Goal: Information Seeking & Learning: Learn about a topic

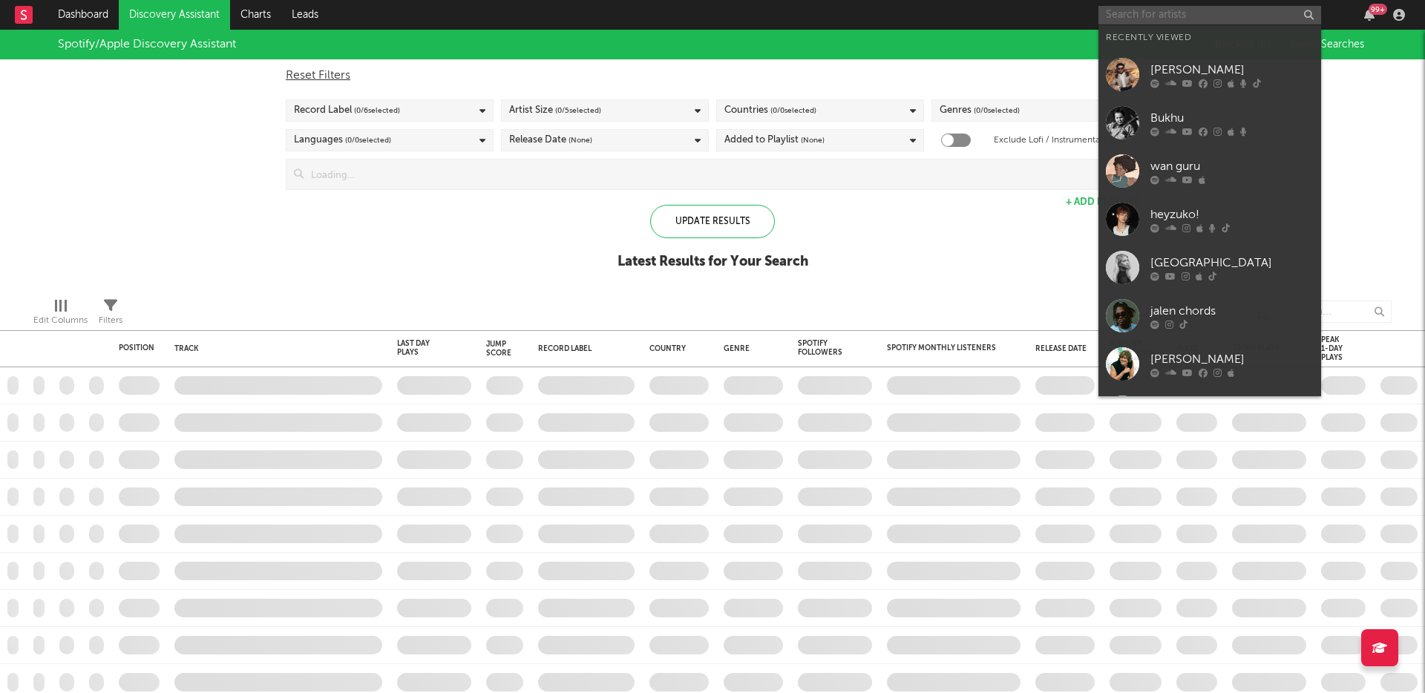
click at [1212, 17] on input "text" at bounding box center [1209, 15] width 223 height 19
paste input "[URL][DOMAIN_NAME]"
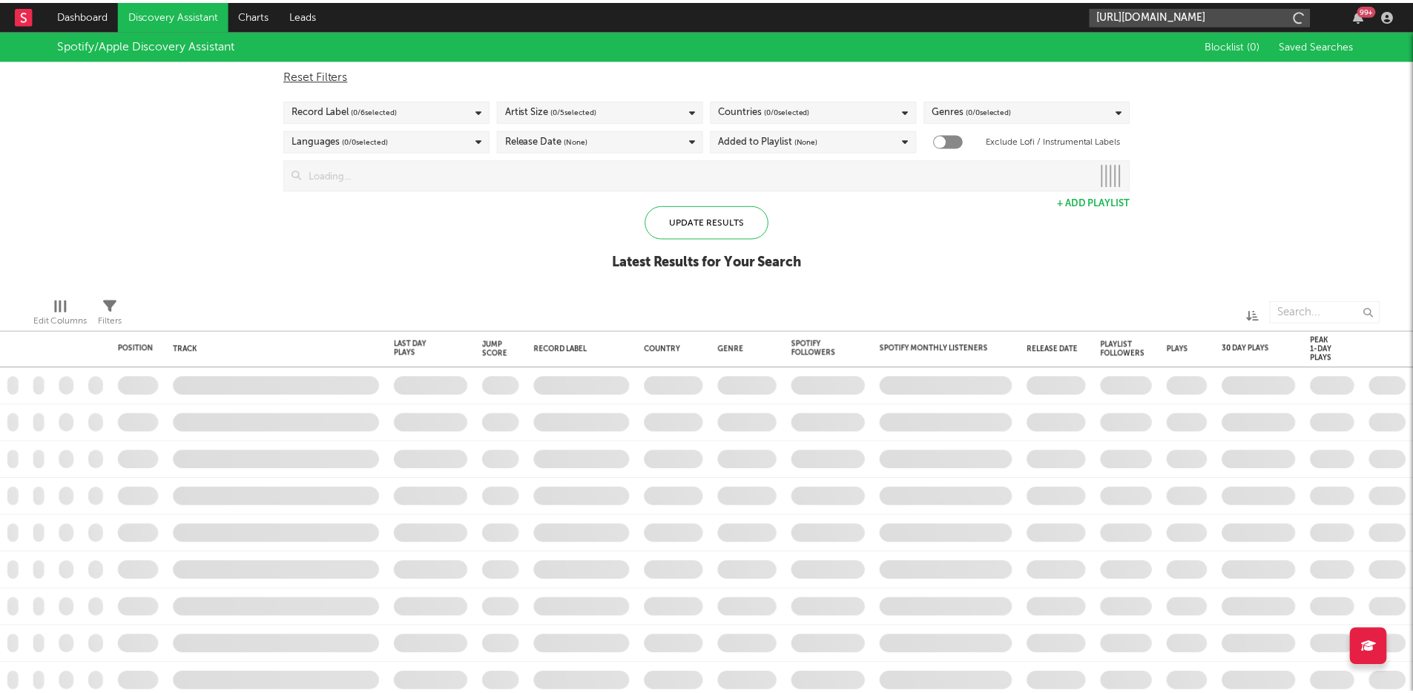
scroll to position [0, 233]
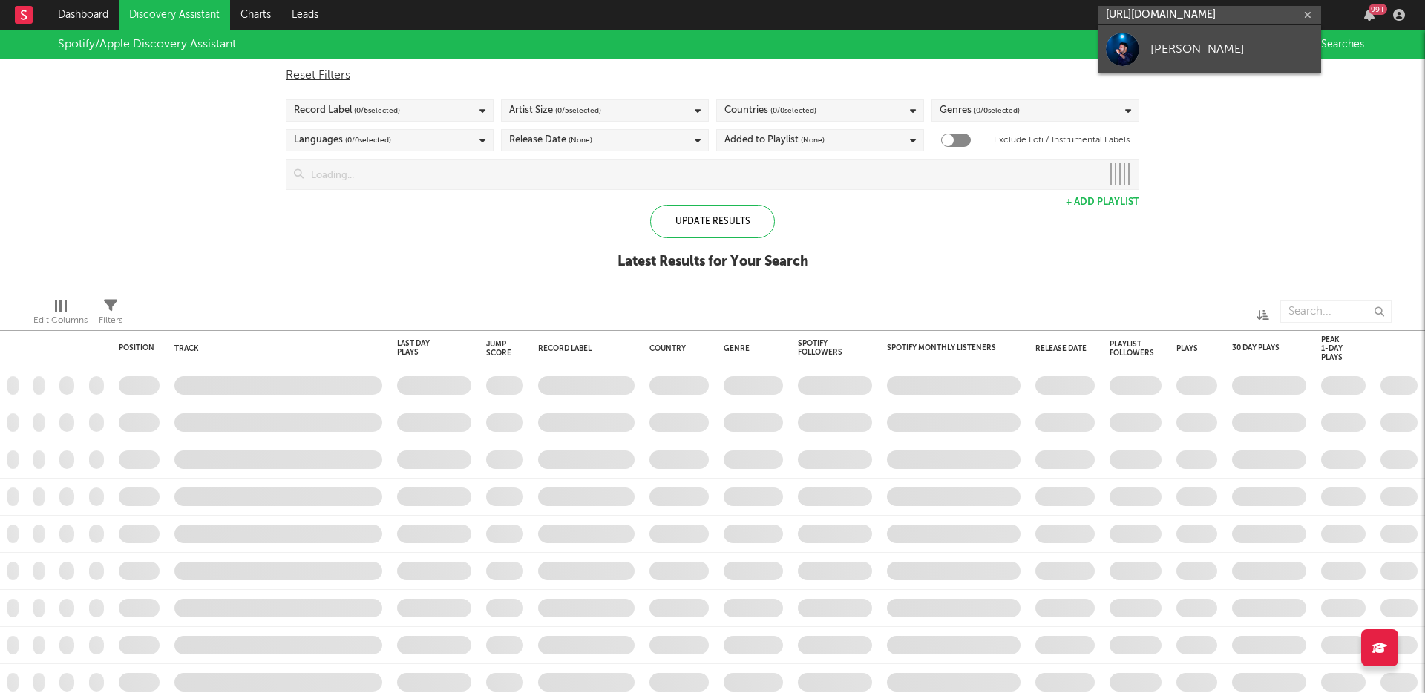
type input "[URL][DOMAIN_NAME]"
click at [1215, 50] on div "[PERSON_NAME]" at bounding box center [1231, 49] width 163 height 18
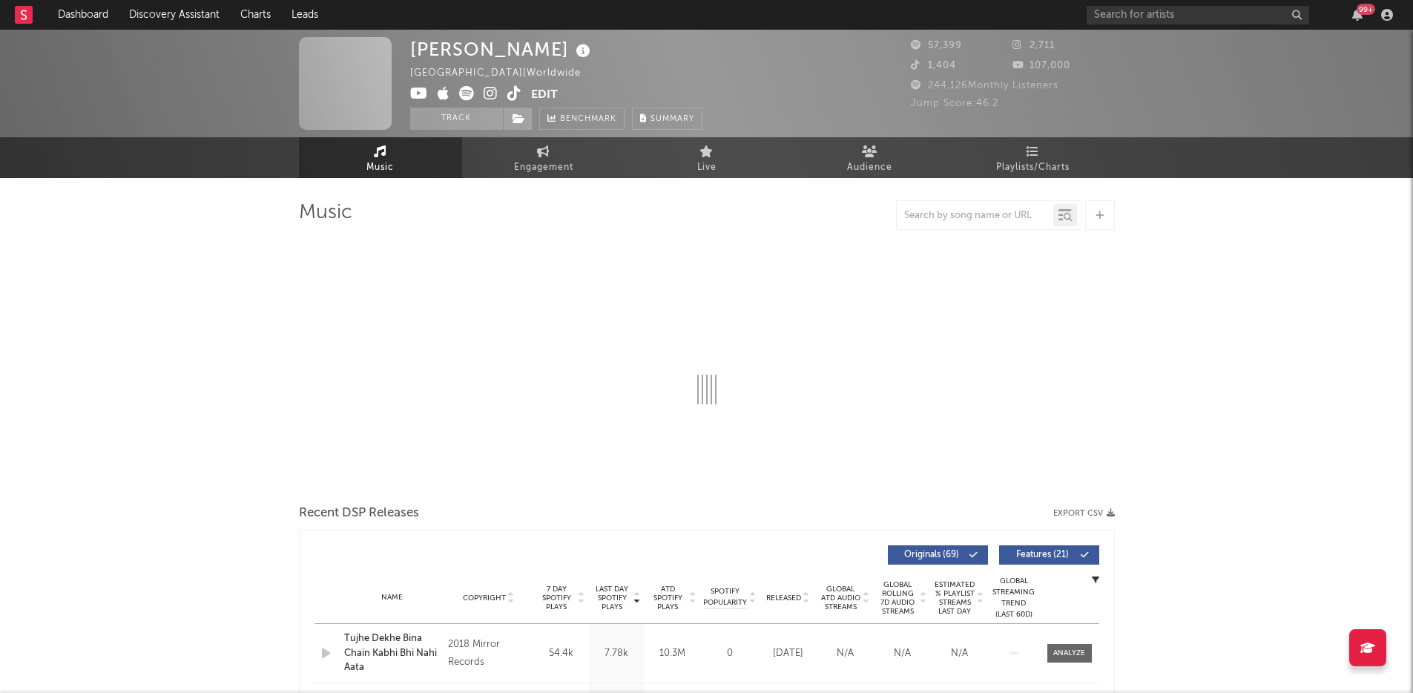
select select "6m"
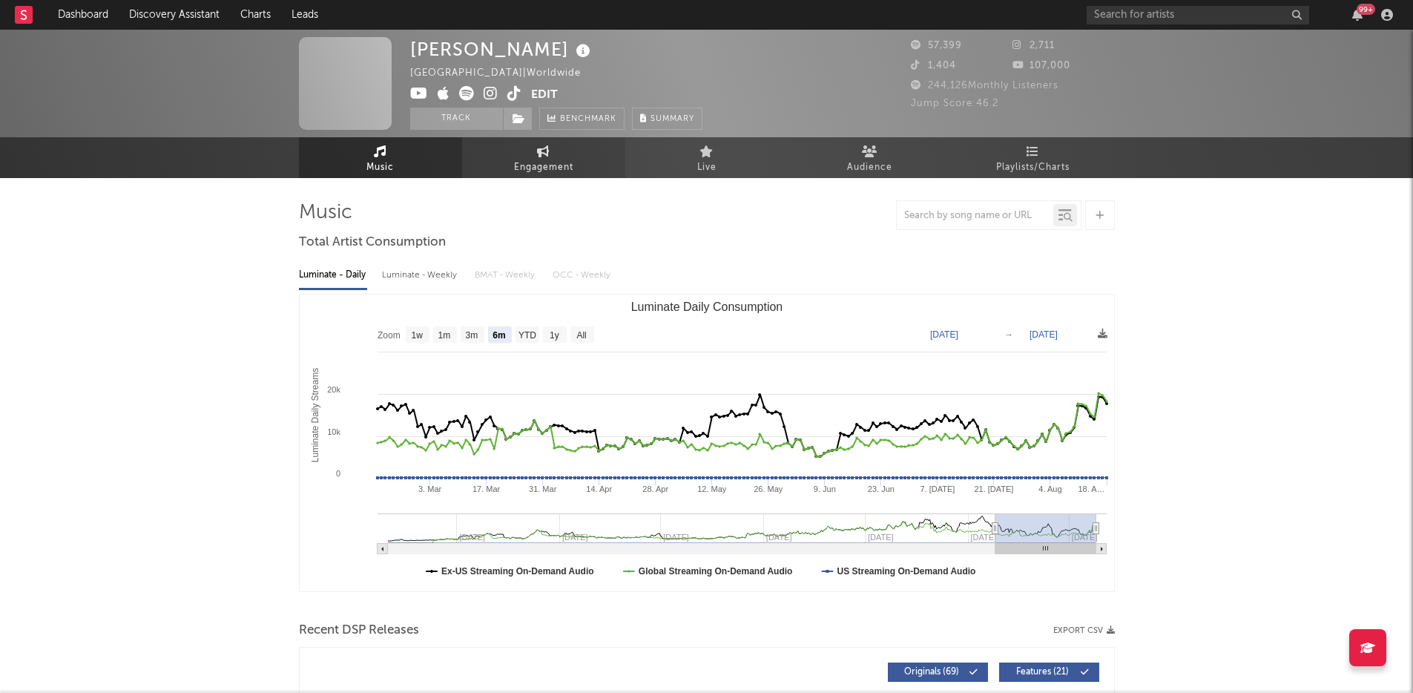
click at [575, 170] on link "Engagement" at bounding box center [543, 157] width 163 height 41
select select "1w"
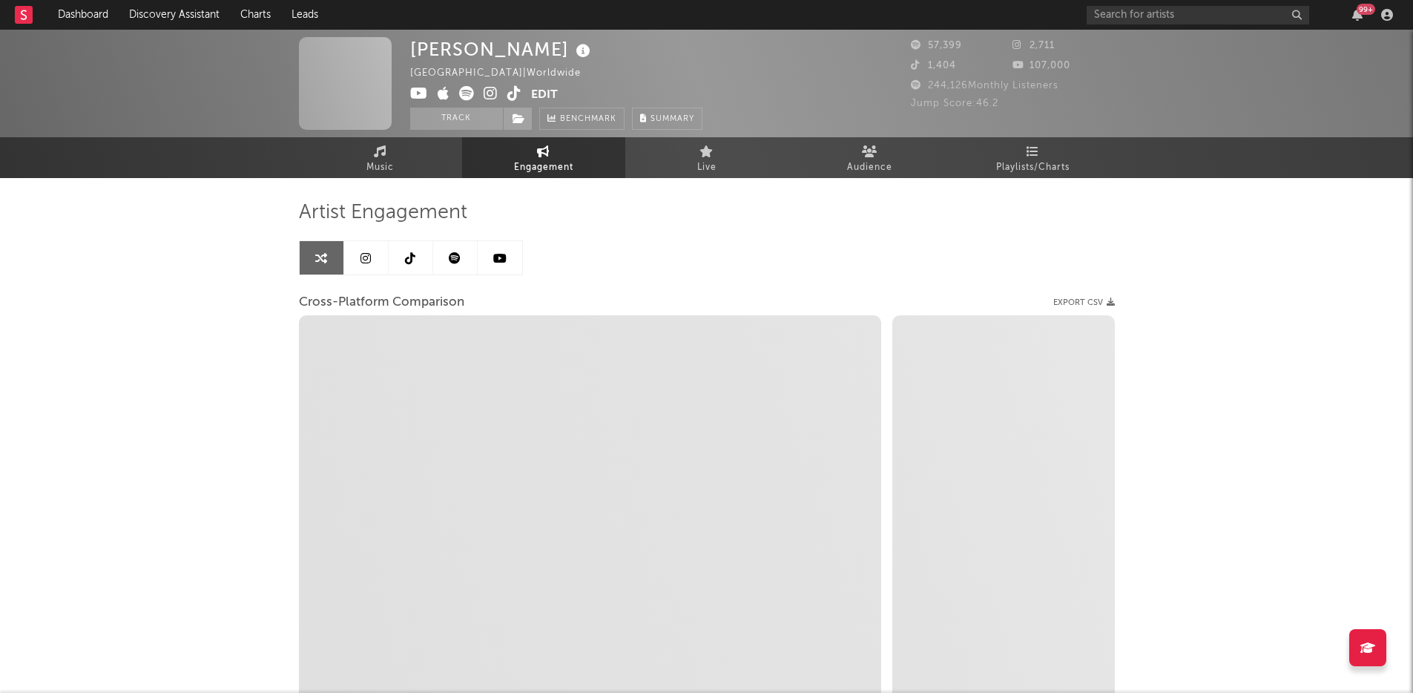
select select "1m"
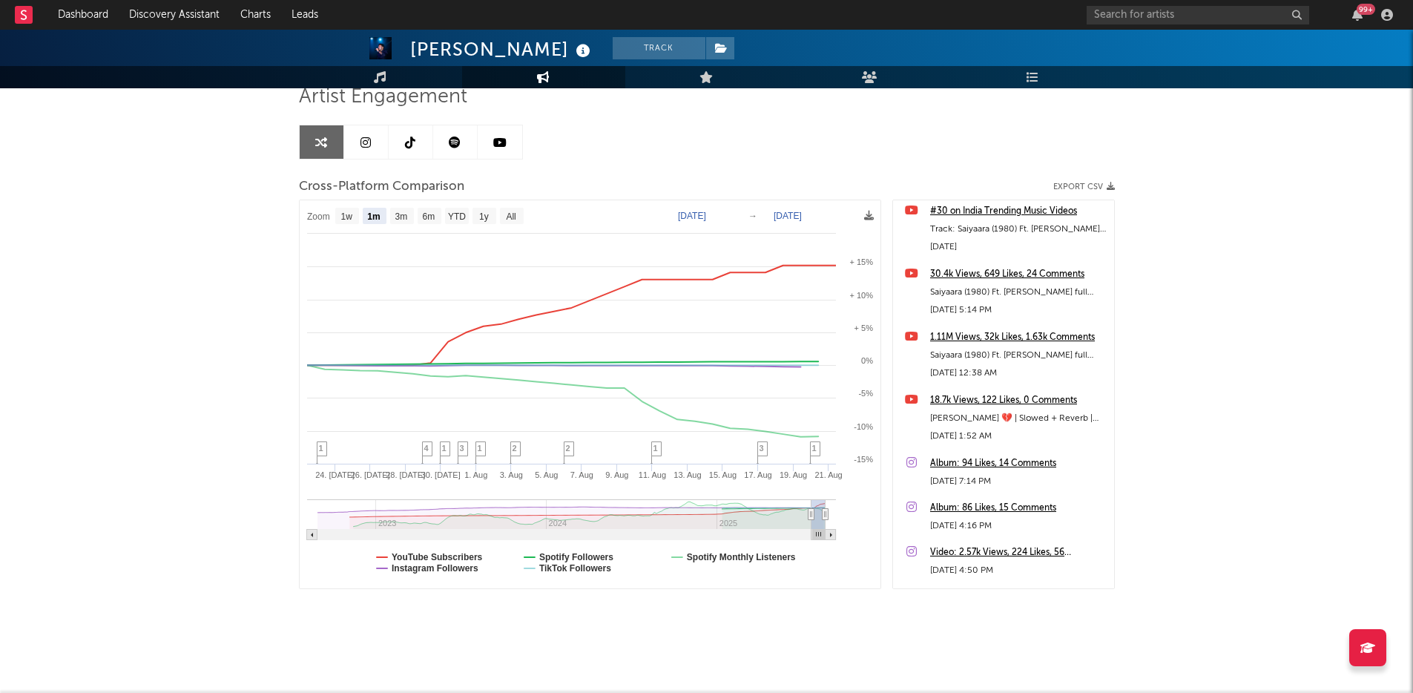
scroll to position [898, 0]
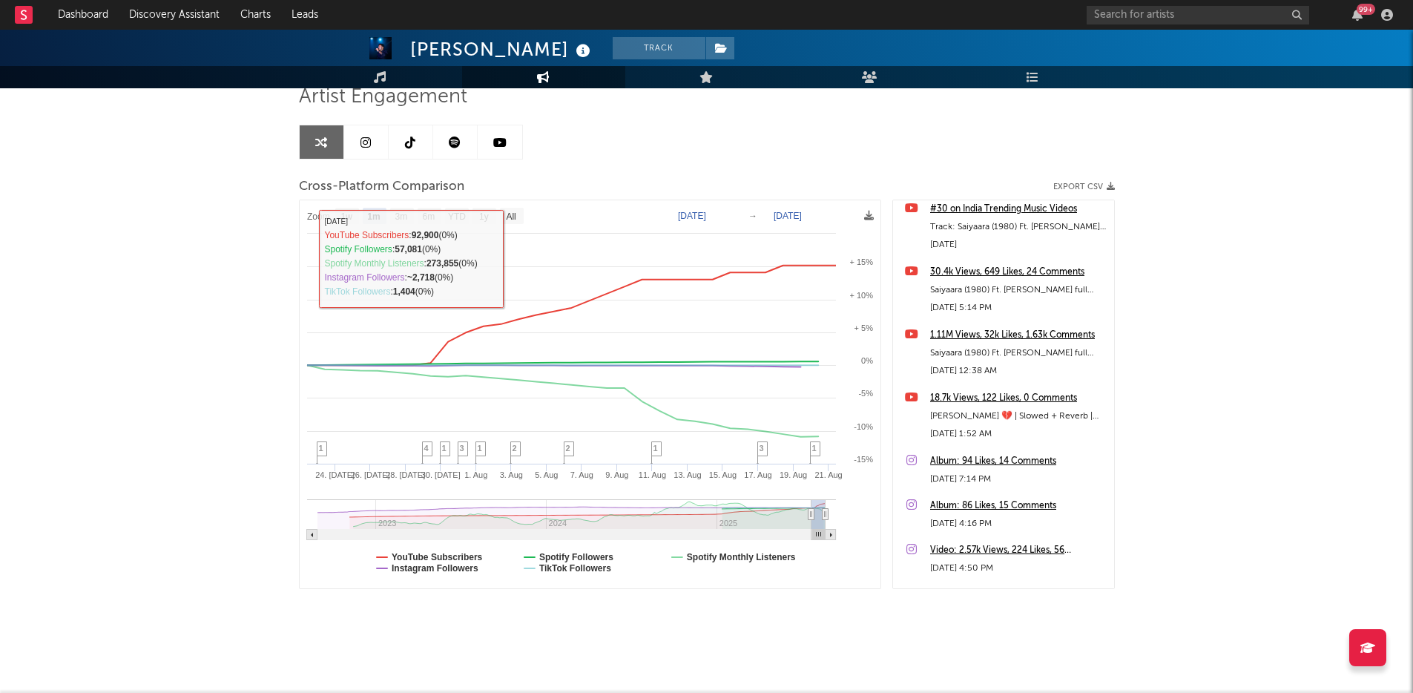
click at [125, 286] on div "[PERSON_NAME] Track [GEOGRAPHIC_DATA] | Worldwide Edit Track Benchmark Summary …" at bounding box center [706, 303] width 1413 height 779
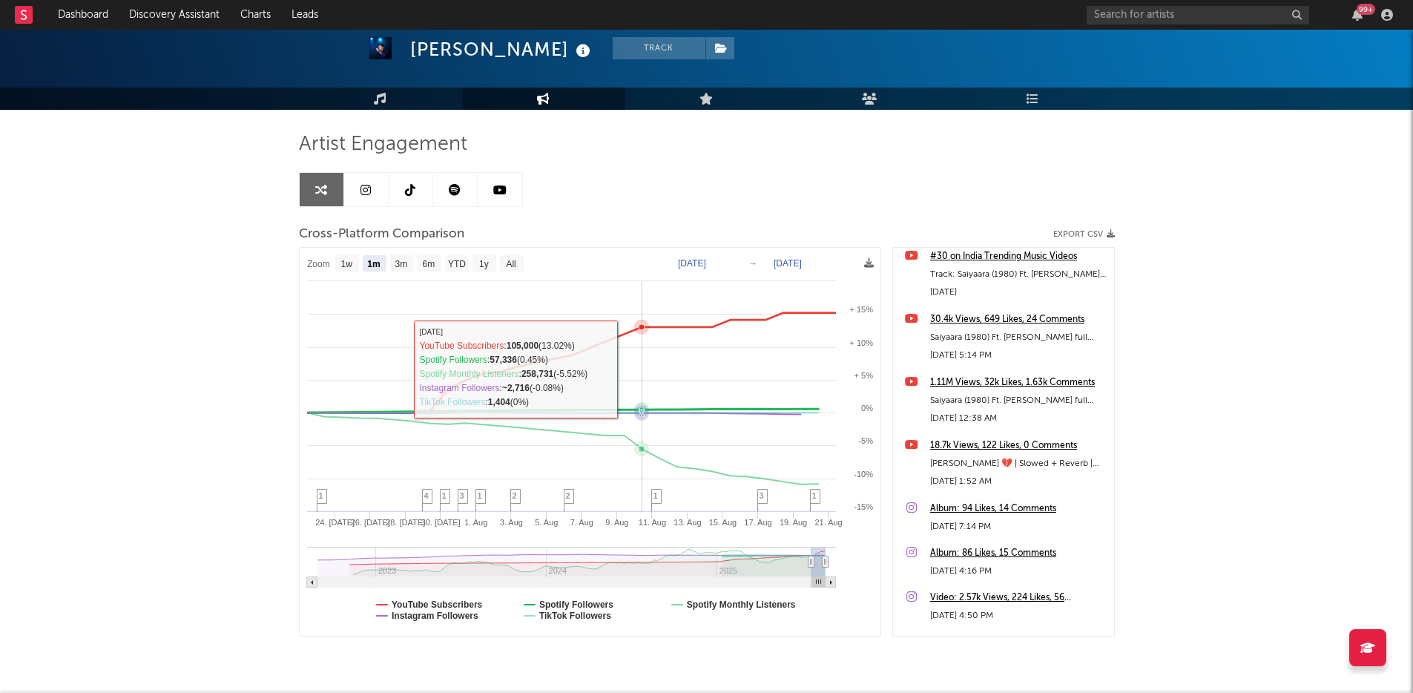
scroll to position [0, 0]
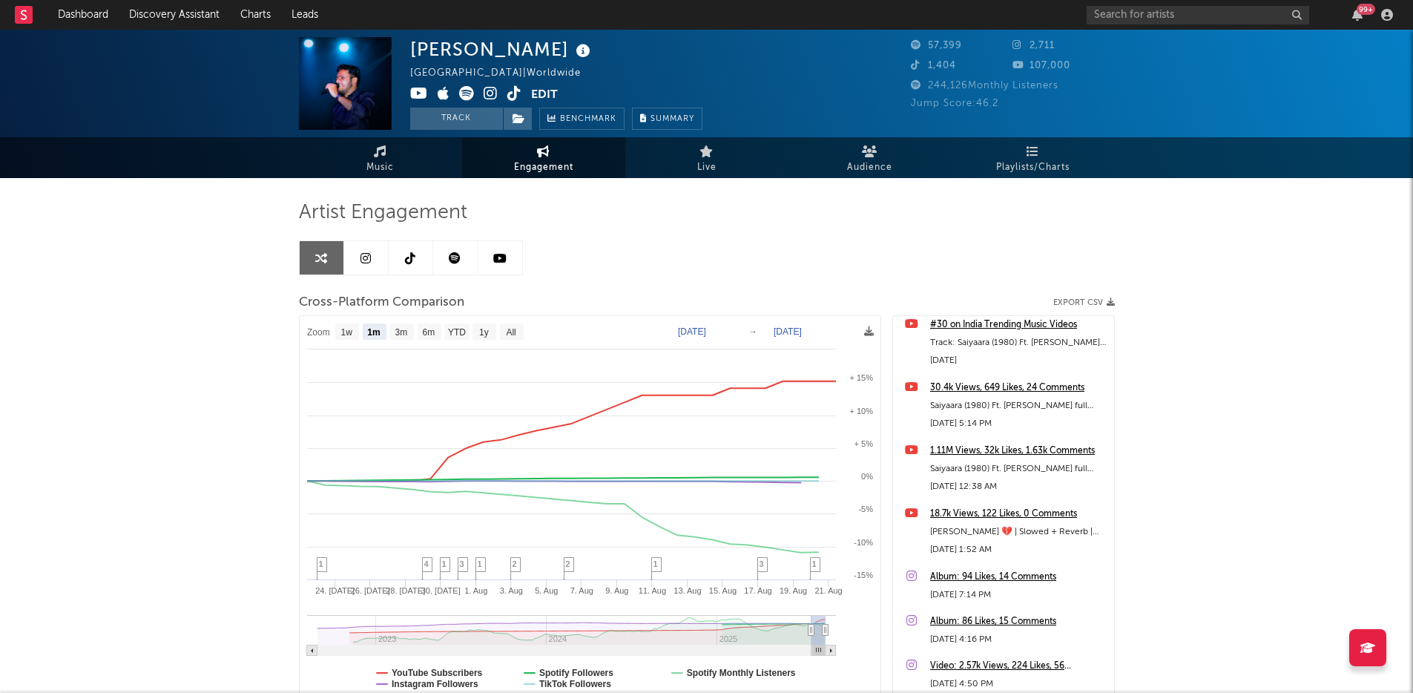
click at [366, 260] on icon at bounding box center [366, 258] width 10 height 12
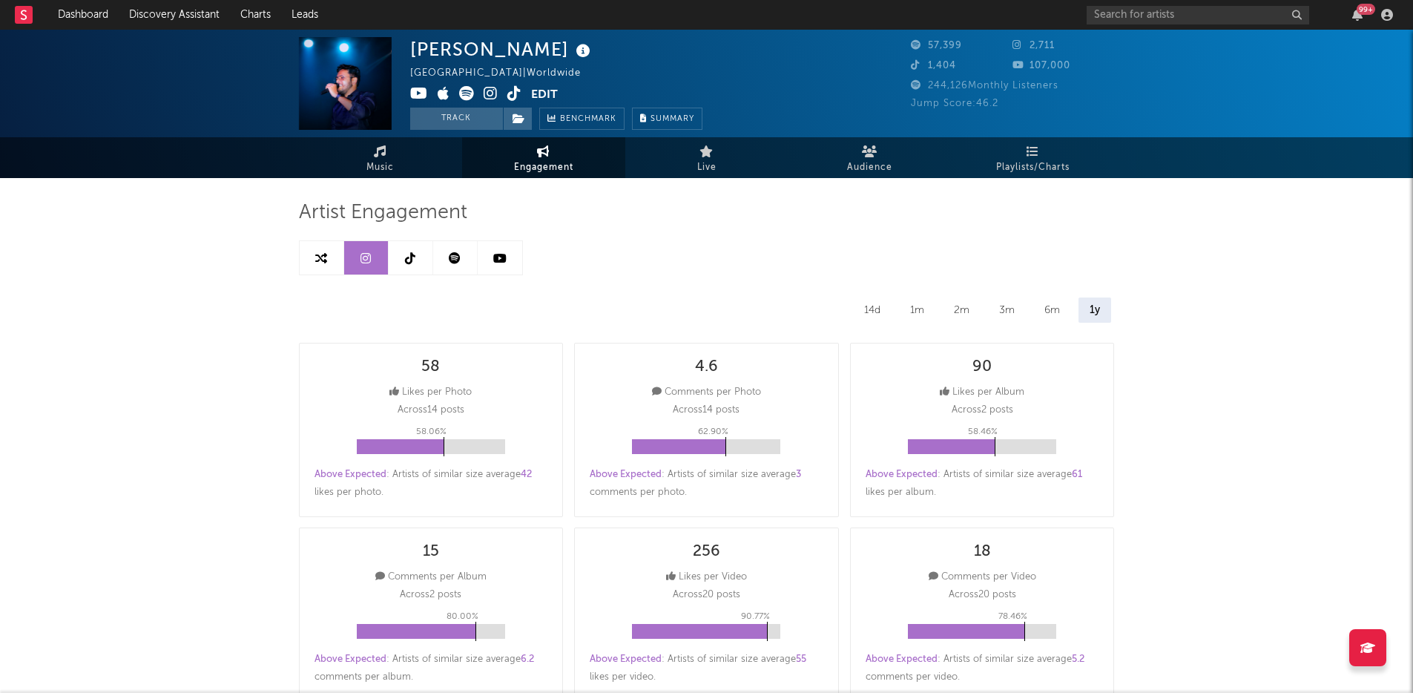
select select "6m"
click at [874, 167] on span "Audience" at bounding box center [869, 168] width 45 height 18
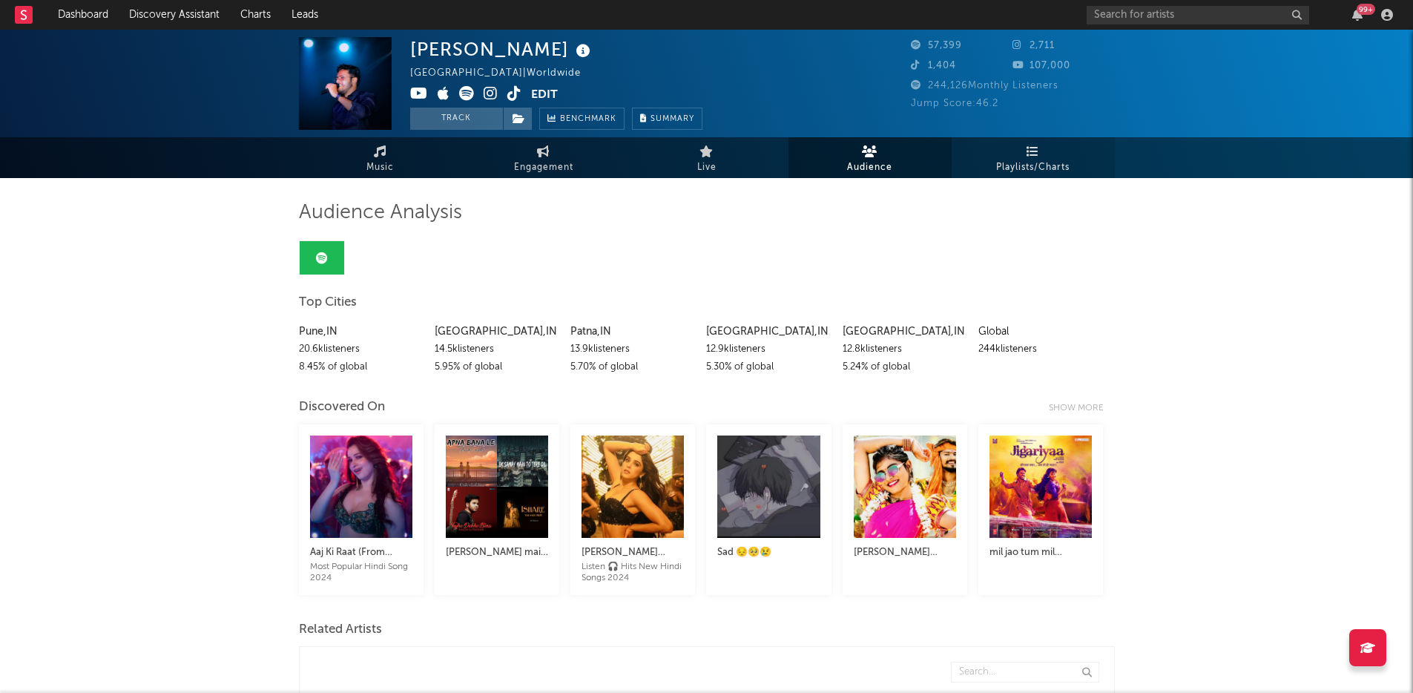
click at [1008, 160] on span "Playlists/Charts" at bounding box center [1032, 168] width 73 height 18
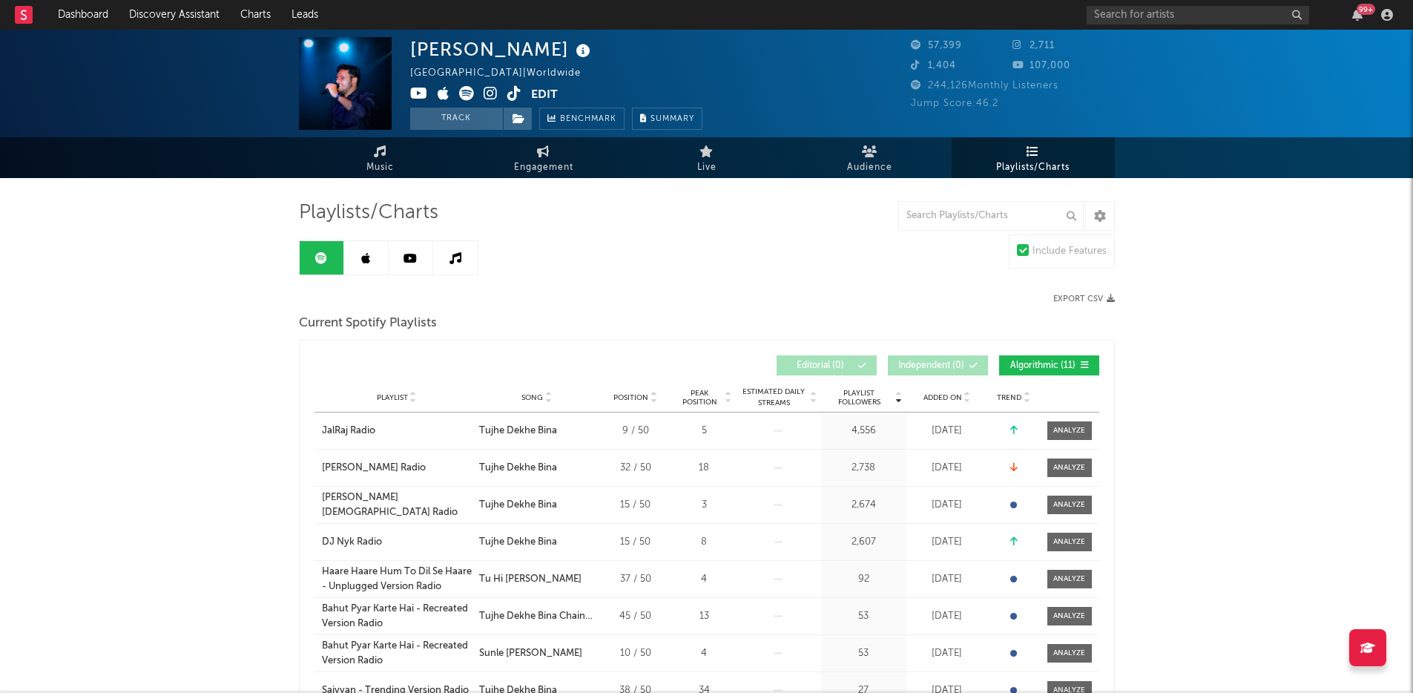
click at [865, 398] on span "Playlist Followers" at bounding box center [859, 398] width 69 height 18
click at [375, 258] on link at bounding box center [366, 257] width 45 height 33
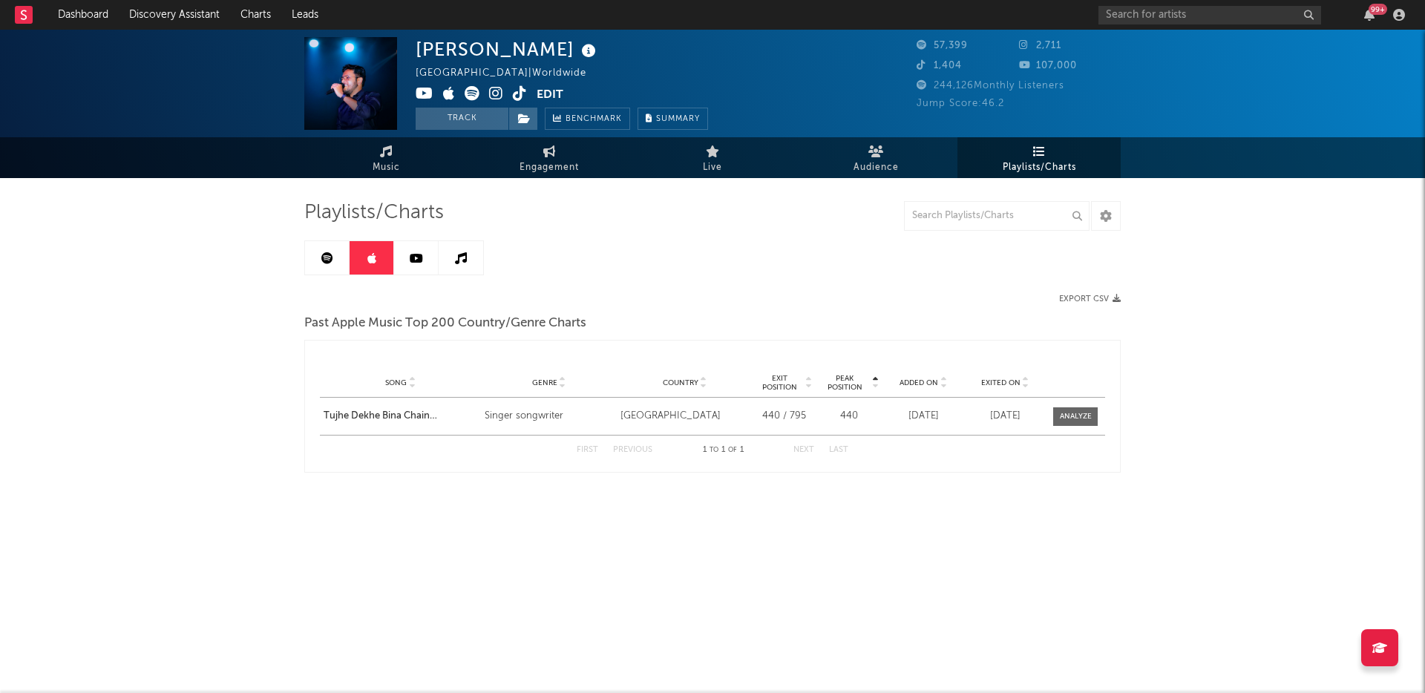
click at [425, 257] on link at bounding box center [416, 257] width 45 height 33
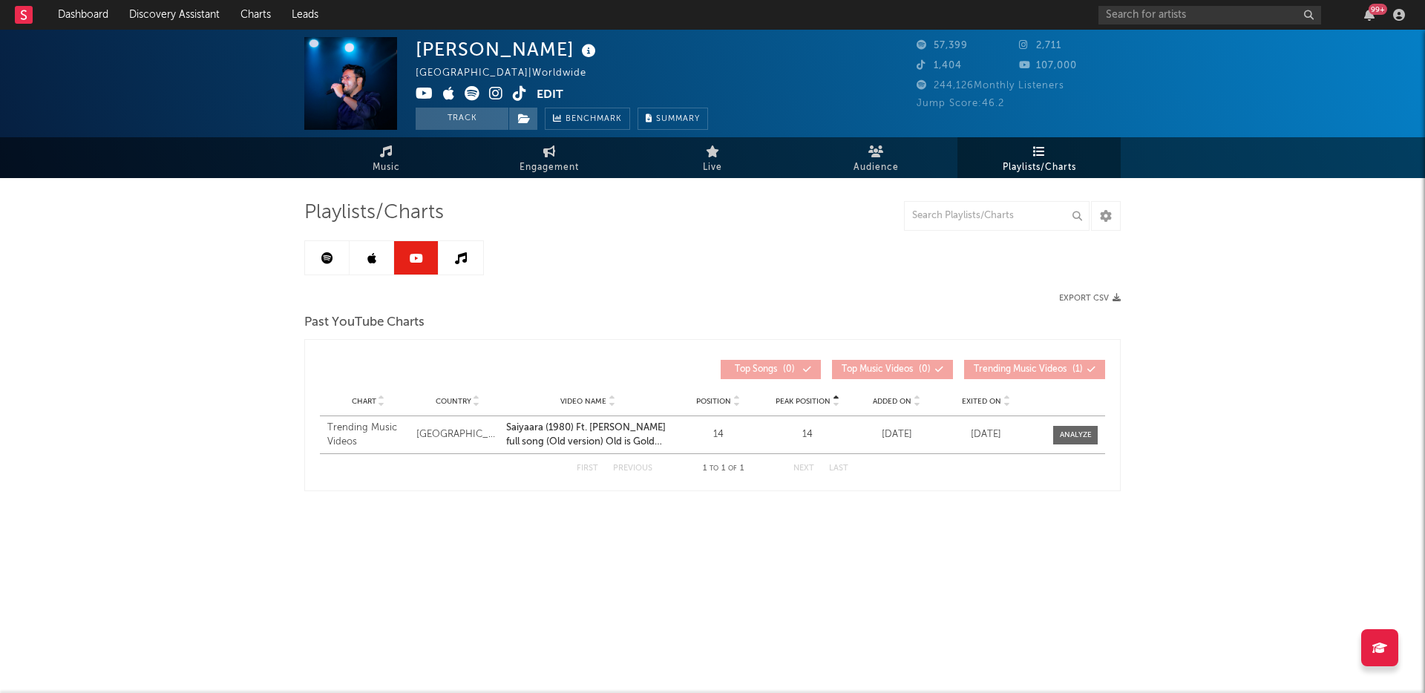
click at [457, 254] on icon at bounding box center [461, 258] width 12 height 12
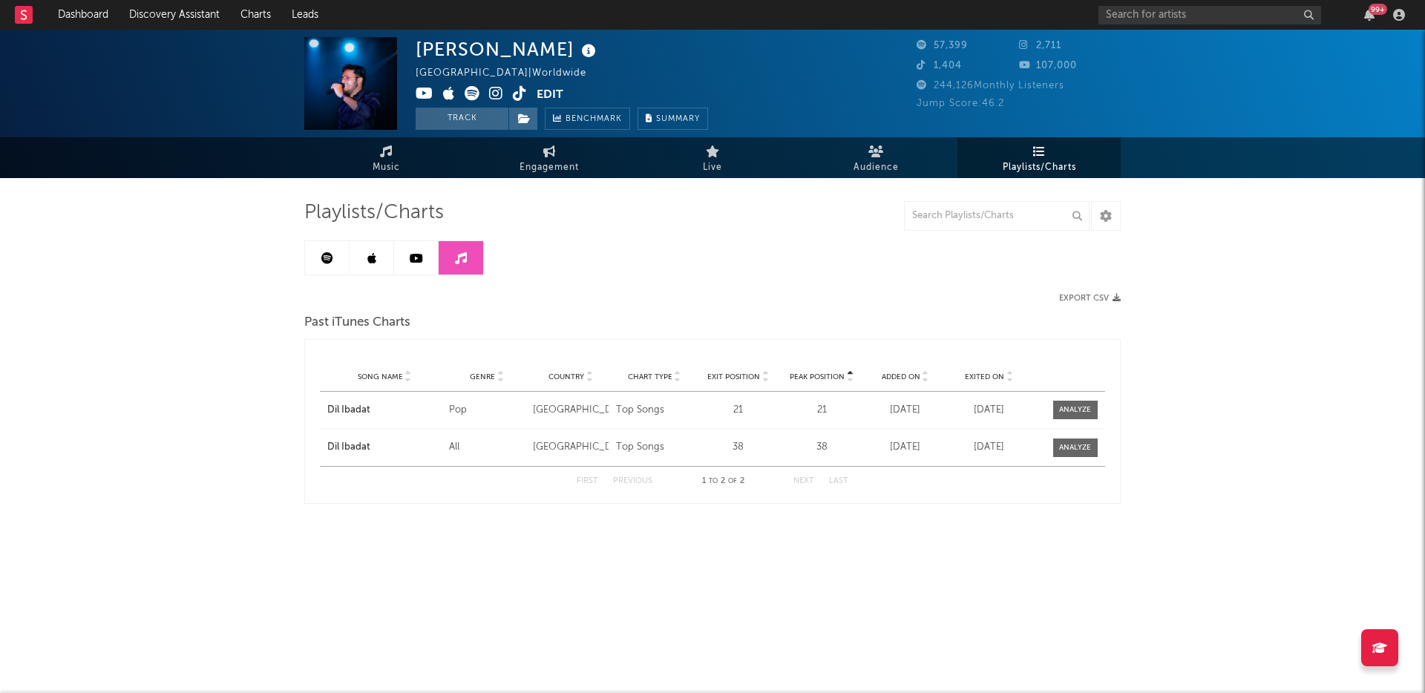
click at [326, 264] on link at bounding box center [327, 257] width 45 height 33
